Goal: Task Accomplishment & Management: Use online tool/utility

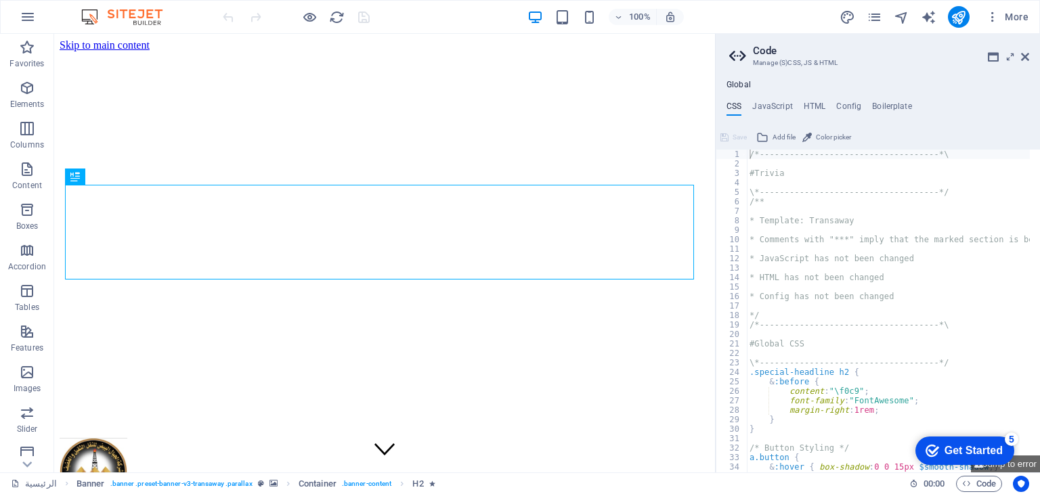
click at [786, 125] on div "CSS JavaScript HTML Config Boilerplate /*------------------------------------*\…" at bounding box center [878, 287] width 324 height 371
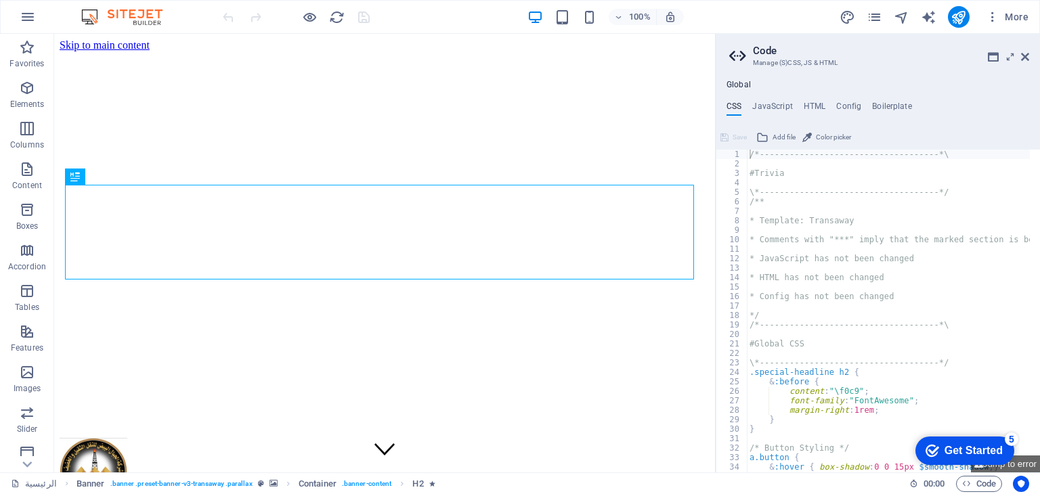
click at [786, 125] on div "CSS JavaScript HTML Config Boilerplate /*------------------------------------*\…" at bounding box center [878, 287] width 324 height 371
click at [794, 125] on div "CSS JavaScript HTML Config Boilerplate /*------------------------------------*\…" at bounding box center [878, 287] width 324 height 371
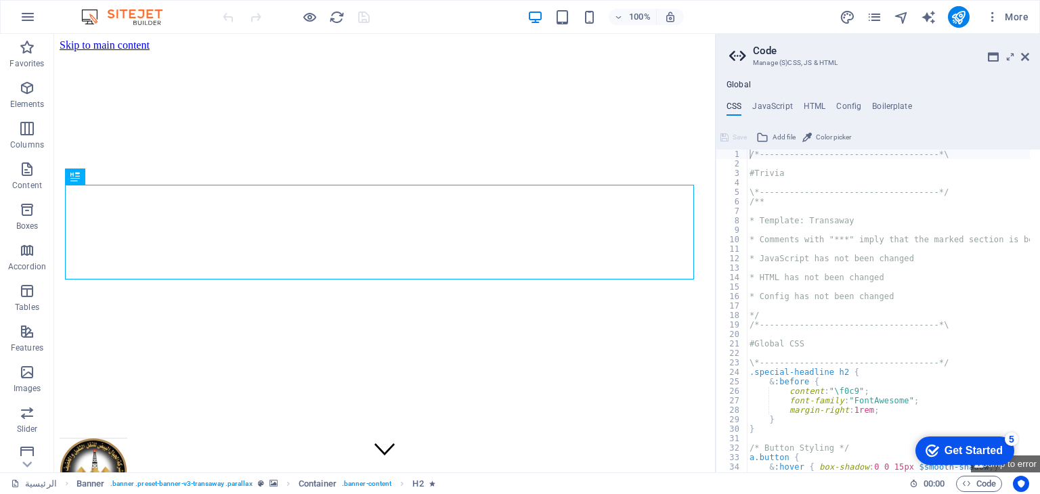
click at [794, 125] on div "CSS JavaScript HTML Config Boilerplate /*------------------------------------*\…" at bounding box center [878, 287] width 324 height 371
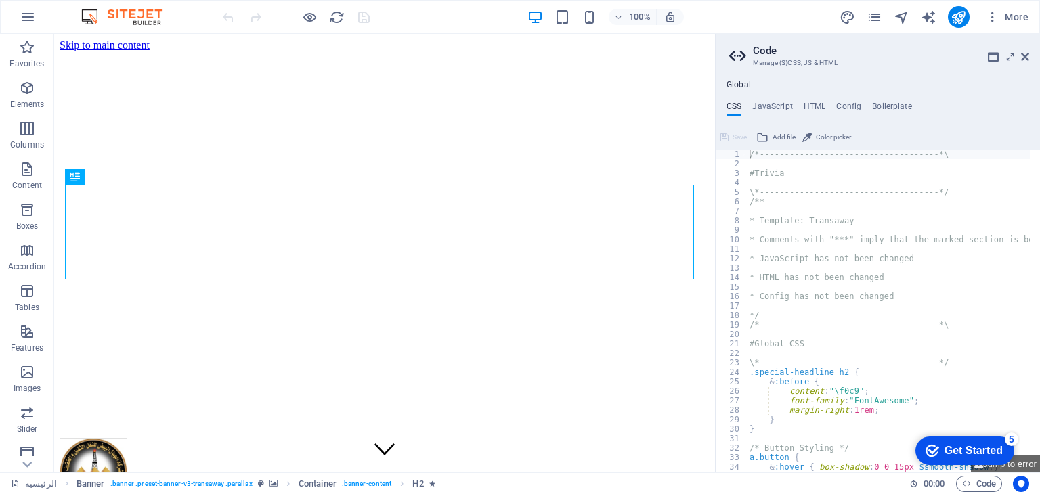
click at [794, 125] on div "CSS JavaScript HTML Config Boilerplate /*------------------------------------*\…" at bounding box center [878, 287] width 324 height 371
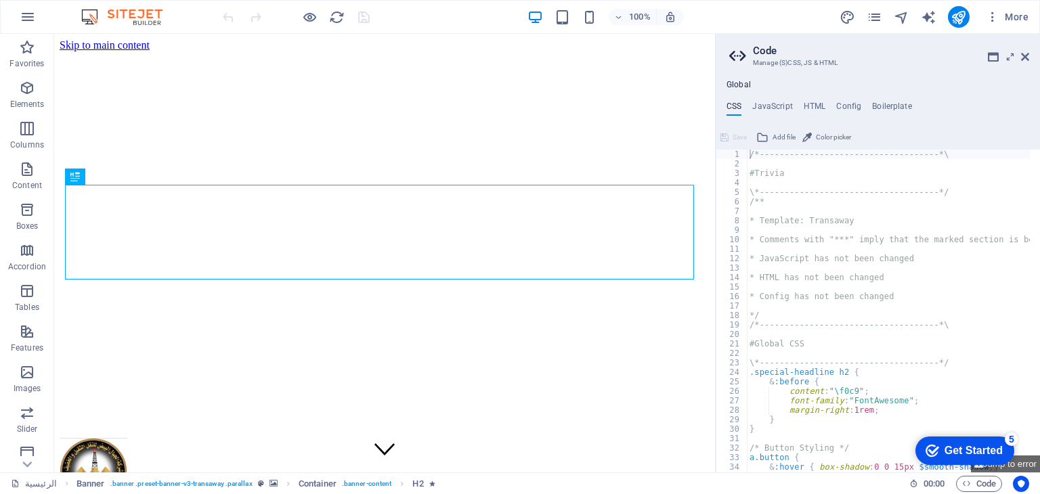
click at [794, 125] on div "CSS JavaScript HTML Config Boilerplate /*------------------------------------*\…" at bounding box center [878, 287] width 324 height 371
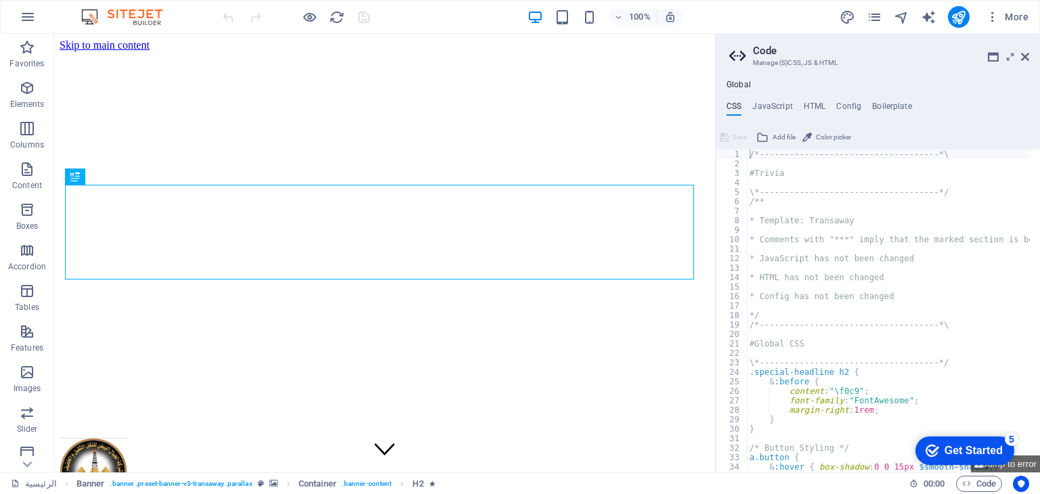
click at [794, 125] on div "CSS JavaScript HTML Config Boilerplate /*------------------------------------*\…" at bounding box center [878, 287] width 324 height 371
click at [787, 128] on div "Save Add file Color picker" at bounding box center [878, 136] width 324 height 20
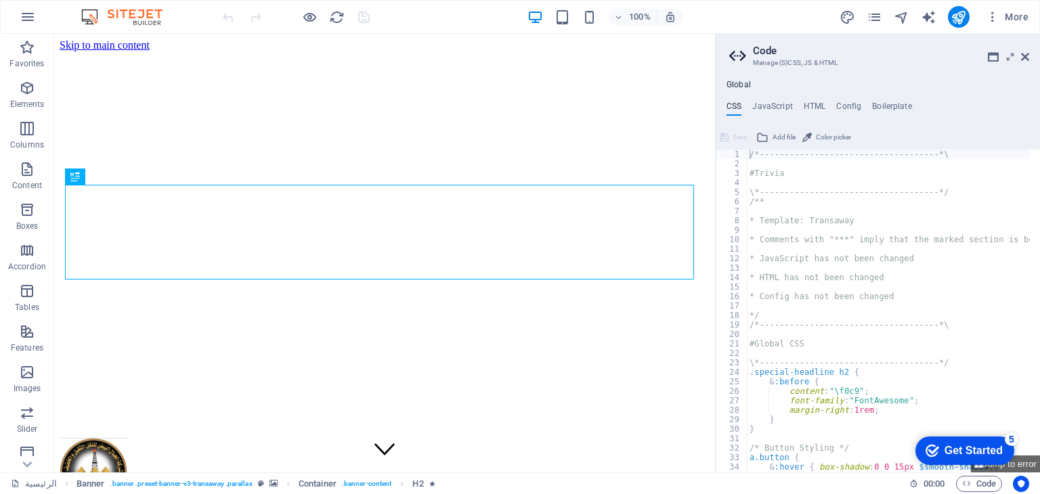
click at [787, 128] on div "Save Add file Color picker" at bounding box center [878, 136] width 324 height 20
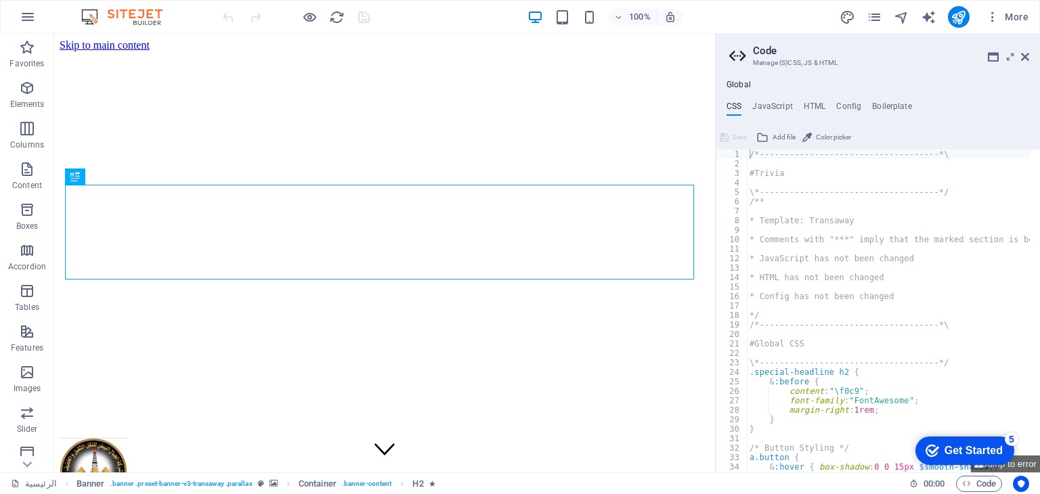
click at [787, 128] on div "Save Add file Color picker" at bounding box center [878, 136] width 324 height 20
drag, startPoint x: 787, startPoint y: 128, endPoint x: 804, endPoint y: 131, distance: 17.1
click at [804, 131] on div "Save Add file Color picker" at bounding box center [878, 136] width 324 height 20
click at [804, 131] on icon at bounding box center [807, 137] width 9 height 16
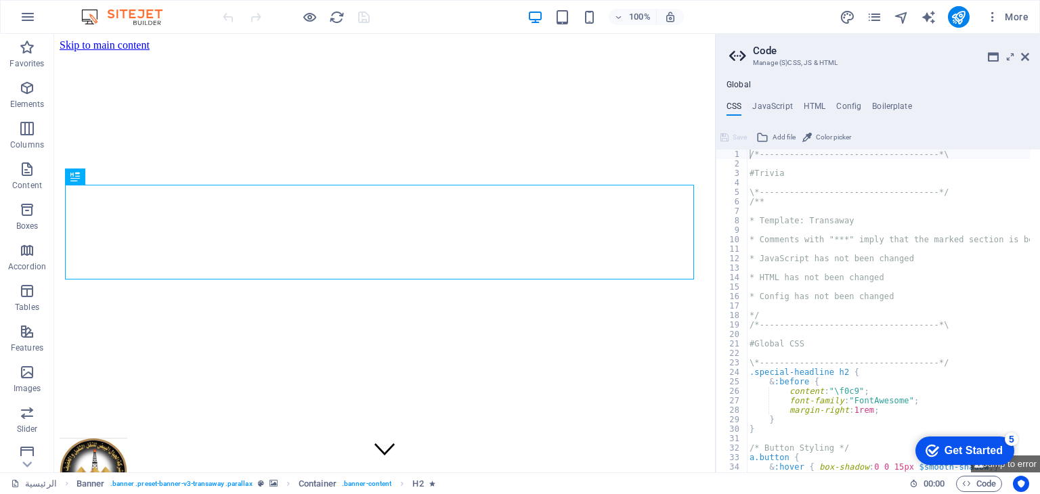
click at [804, 131] on icon at bounding box center [807, 137] width 9 height 16
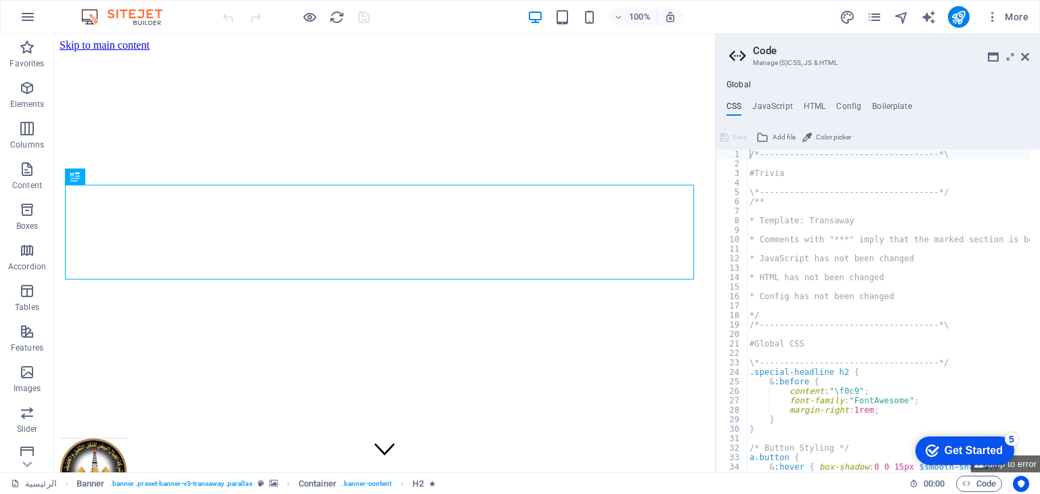
click at [807, 131] on icon at bounding box center [807, 137] width 9 height 16
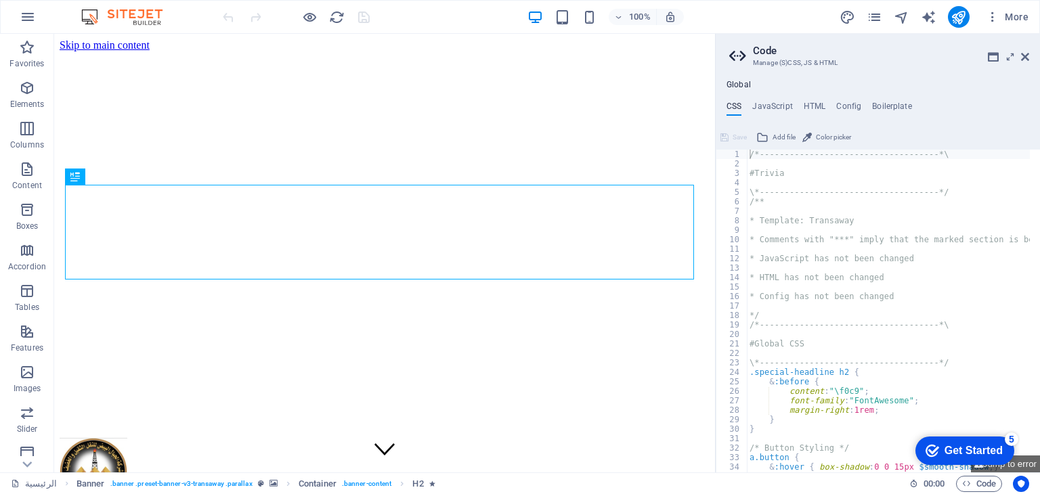
click at [807, 131] on icon at bounding box center [807, 137] width 9 height 16
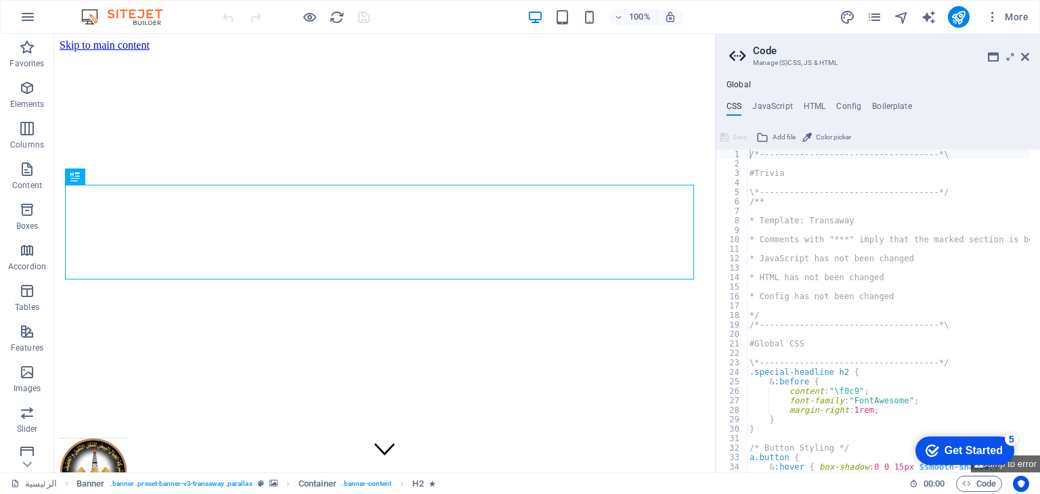
click at [807, 131] on icon at bounding box center [807, 137] width 9 height 16
click at [824, 135] on span "Color picker" at bounding box center [833, 137] width 35 height 16
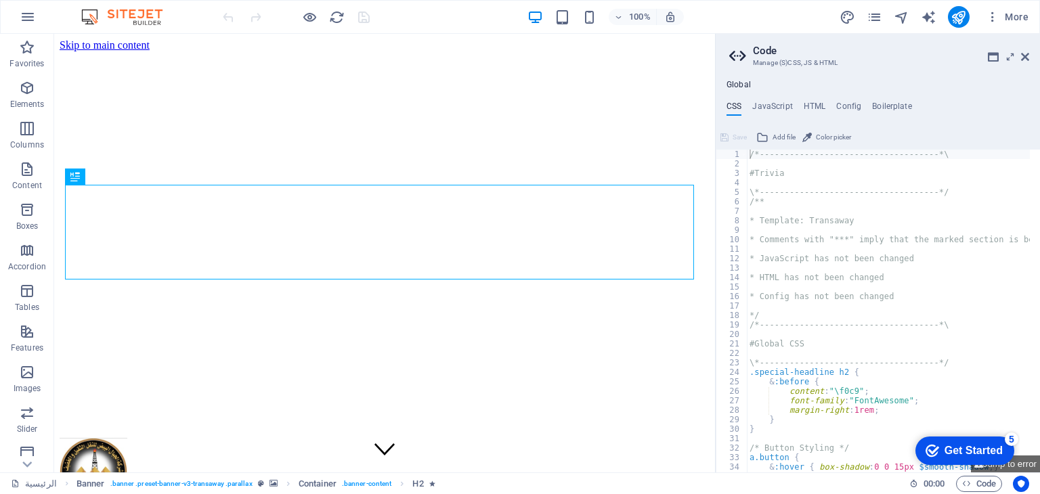
drag, startPoint x: 824, startPoint y: 135, endPoint x: 829, endPoint y: 113, distance: 22.2
click at [829, 113] on div "CSS JavaScript HTML Config Boilerplate /*------------------------------------*\…" at bounding box center [878, 287] width 324 height 371
click at [829, 113] on ul "CSS JavaScript HTML Config Boilerplate" at bounding box center [878, 109] width 324 height 15
click at [874, 18] on icon "pages" at bounding box center [875, 17] width 16 height 16
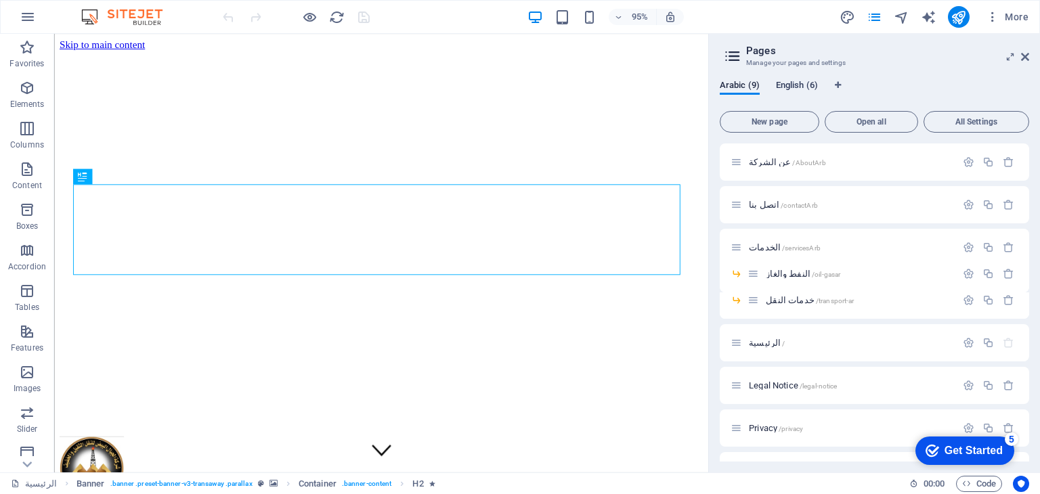
click at [796, 93] on span "English (6)" at bounding box center [797, 86] width 42 height 19
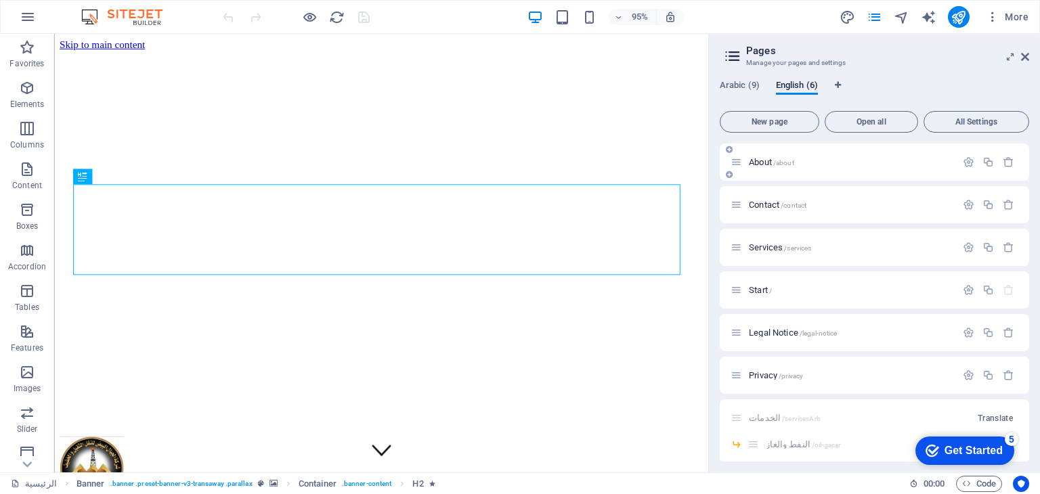
click at [761, 162] on span "About /about" at bounding box center [771, 162] width 45 height 10
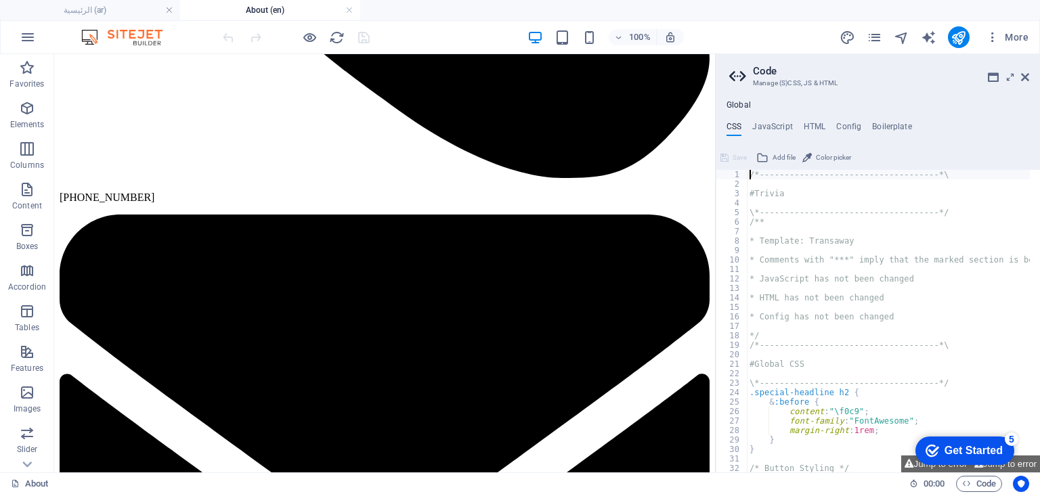
scroll to position [32, 0]
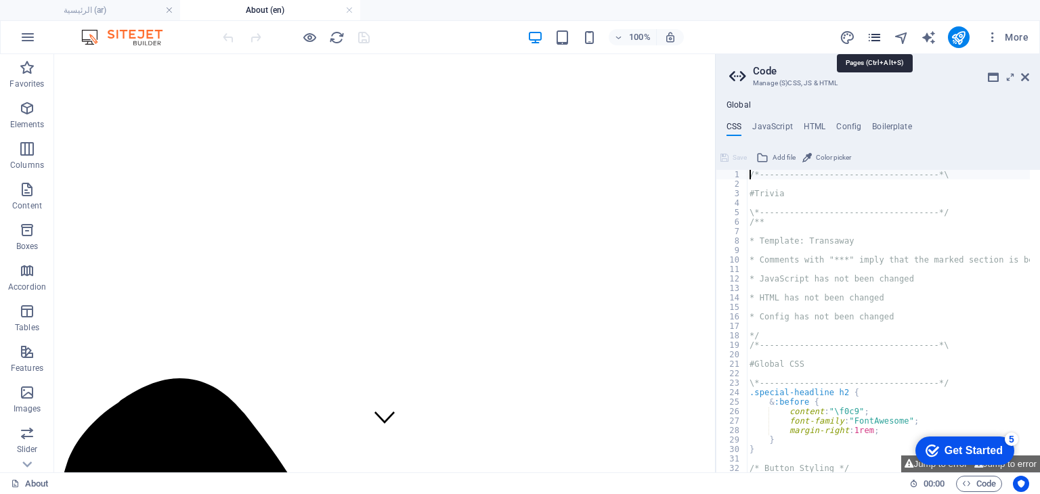
click at [872, 39] on icon "pages" at bounding box center [875, 38] width 16 height 16
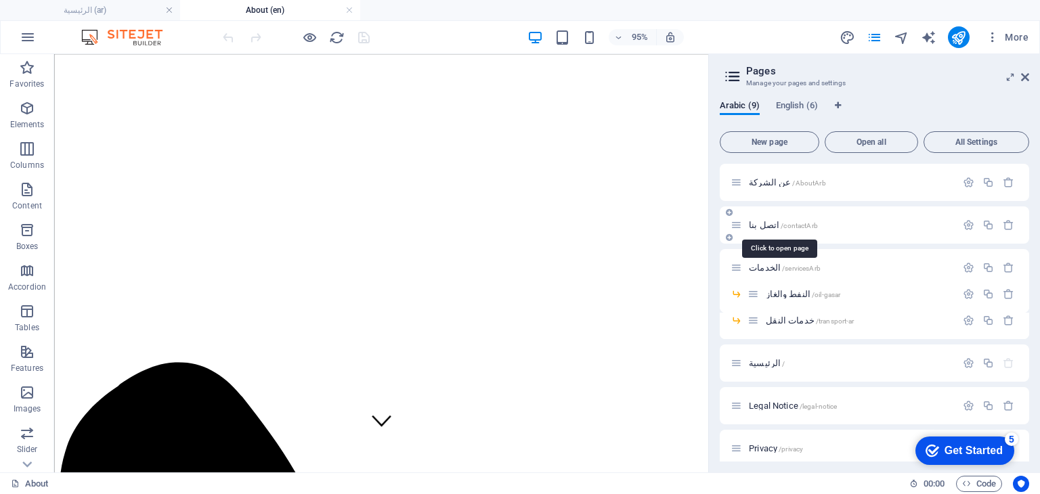
click at [781, 223] on span "/contactArb" at bounding box center [799, 225] width 37 height 7
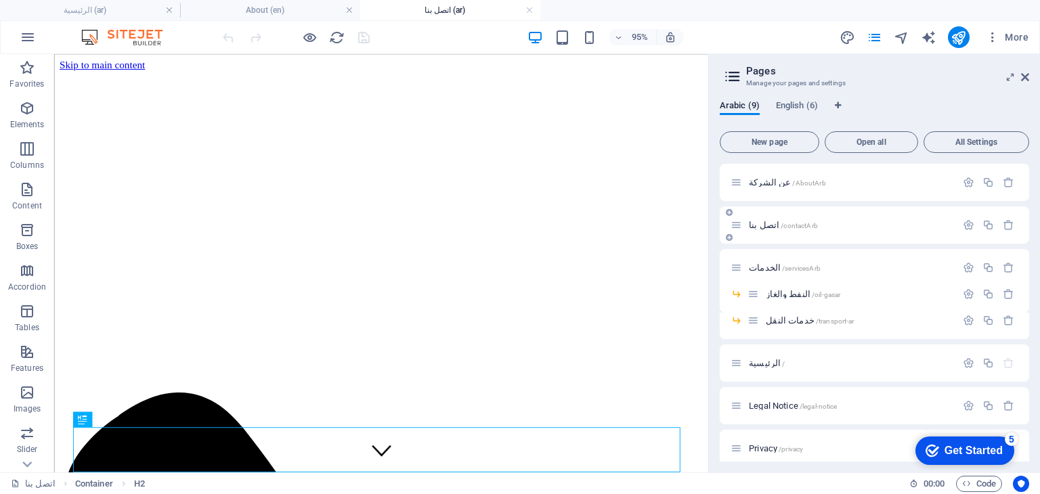
scroll to position [0, 0]
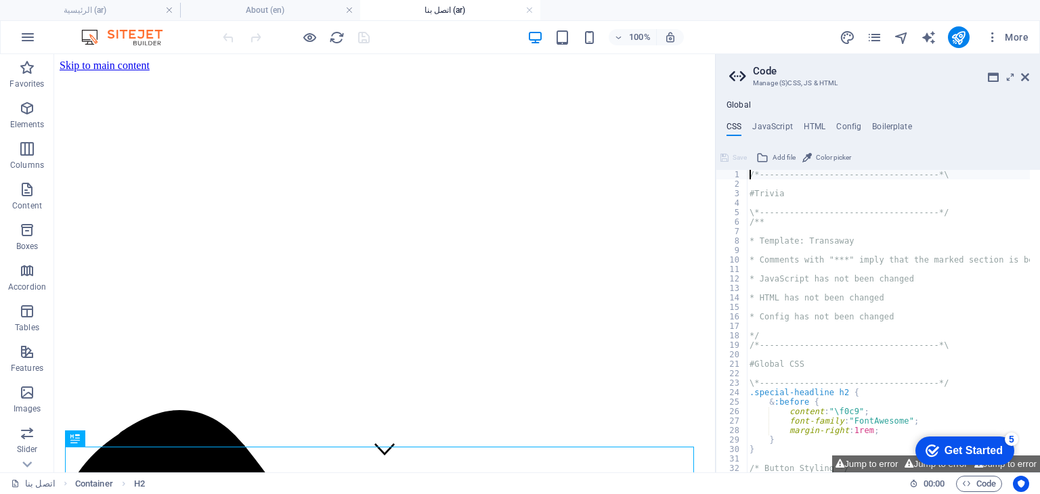
drag, startPoint x: 702, startPoint y: 157, endPoint x: 705, endPoint y: 226, distance: 68.5
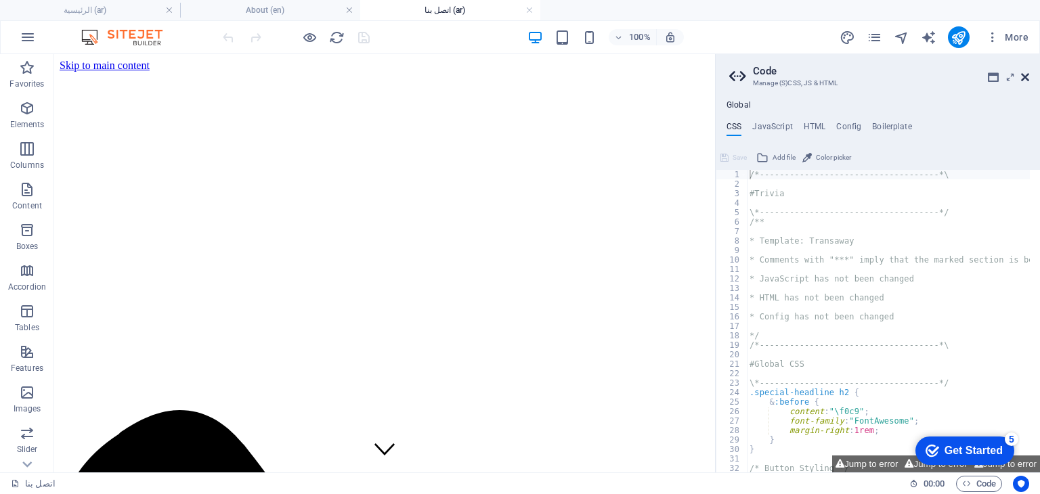
click at [1027, 78] on icon at bounding box center [1025, 77] width 8 height 11
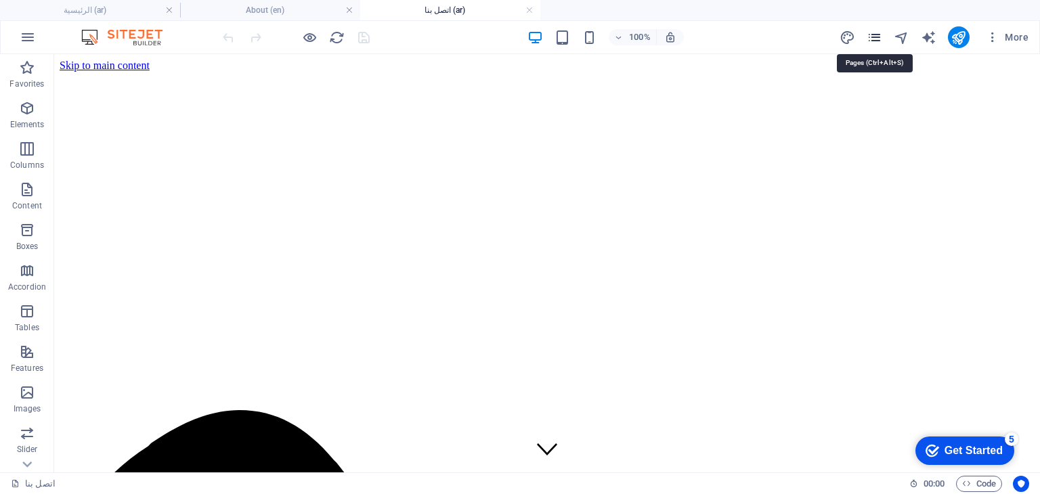
click at [877, 40] on icon "pages" at bounding box center [875, 38] width 16 height 16
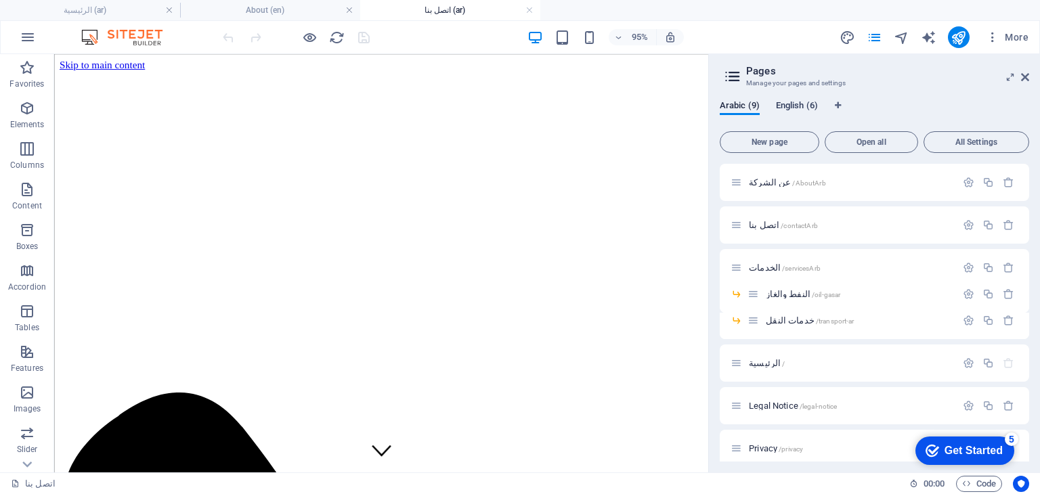
click at [790, 106] on span "English (6)" at bounding box center [797, 107] width 42 height 19
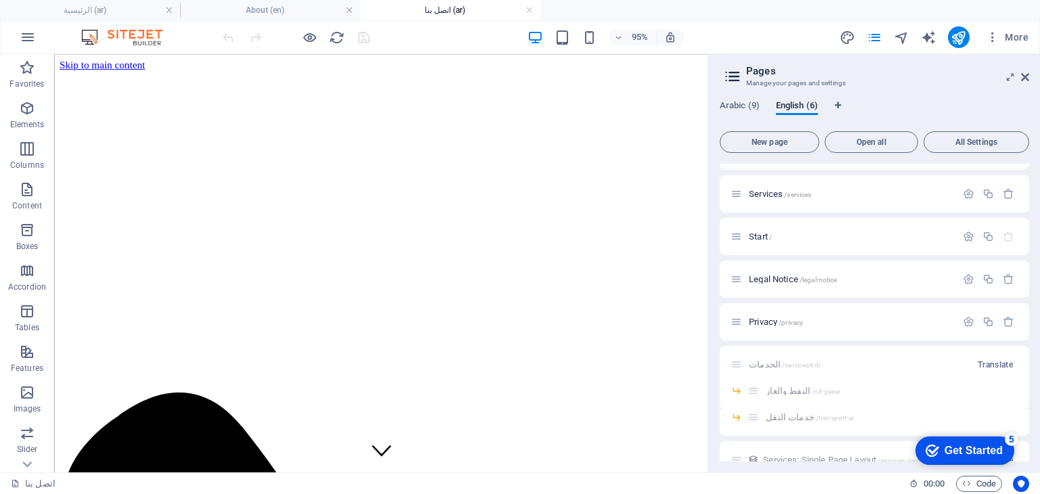
scroll to position [96, 0]
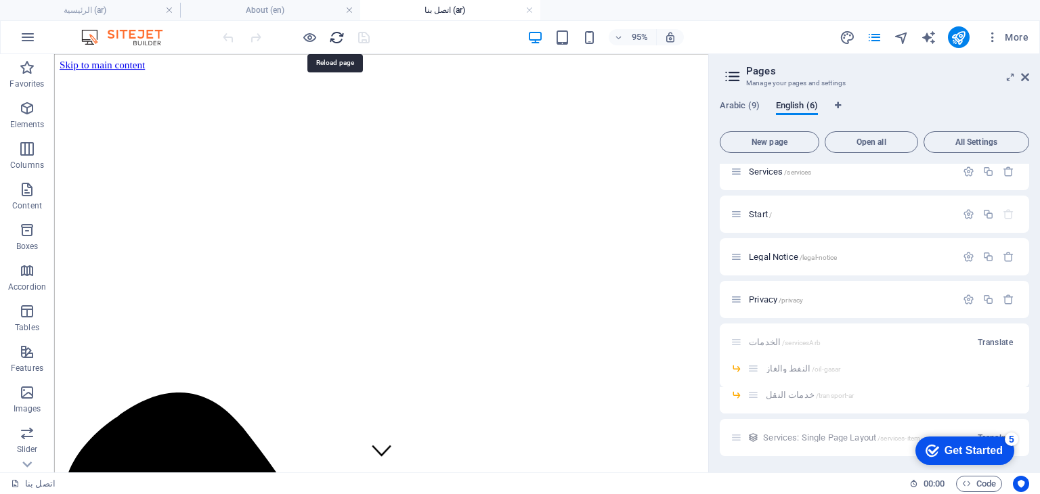
click at [341, 30] on icon "reload" at bounding box center [337, 38] width 16 height 16
click at [333, 36] on icon "reload" at bounding box center [337, 38] width 16 height 16
